Goal: Task Accomplishment & Management: Manage account settings

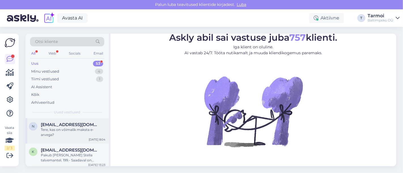
click at [44, 125] on span "[EMAIL_ADDRESS][DOMAIN_NAME]" at bounding box center [70, 124] width 59 height 5
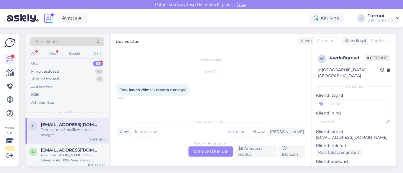
click at [208, 151] on div "Estonian to Estonian Võta vestlus üle" at bounding box center [210, 152] width 45 height 10
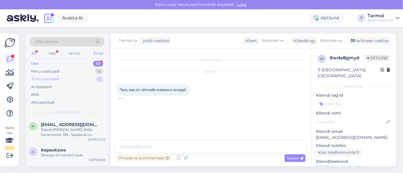
click at [45, 76] on div "Tiimi vestlused" at bounding box center [45, 79] width 28 height 6
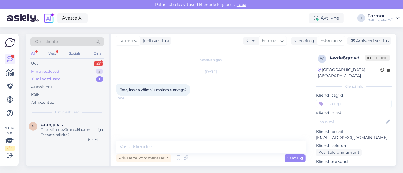
click at [49, 69] on div "Minu vestlused" at bounding box center [45, 72] width 28 height 6
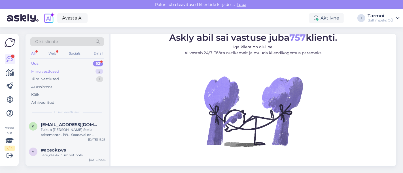
click at [54, 71] on div "Minu vestlused" at bounding box center [45, 72] width 28 height 6
